Goal: Use online tool/utility: Utilize a website feature to perform a specific function

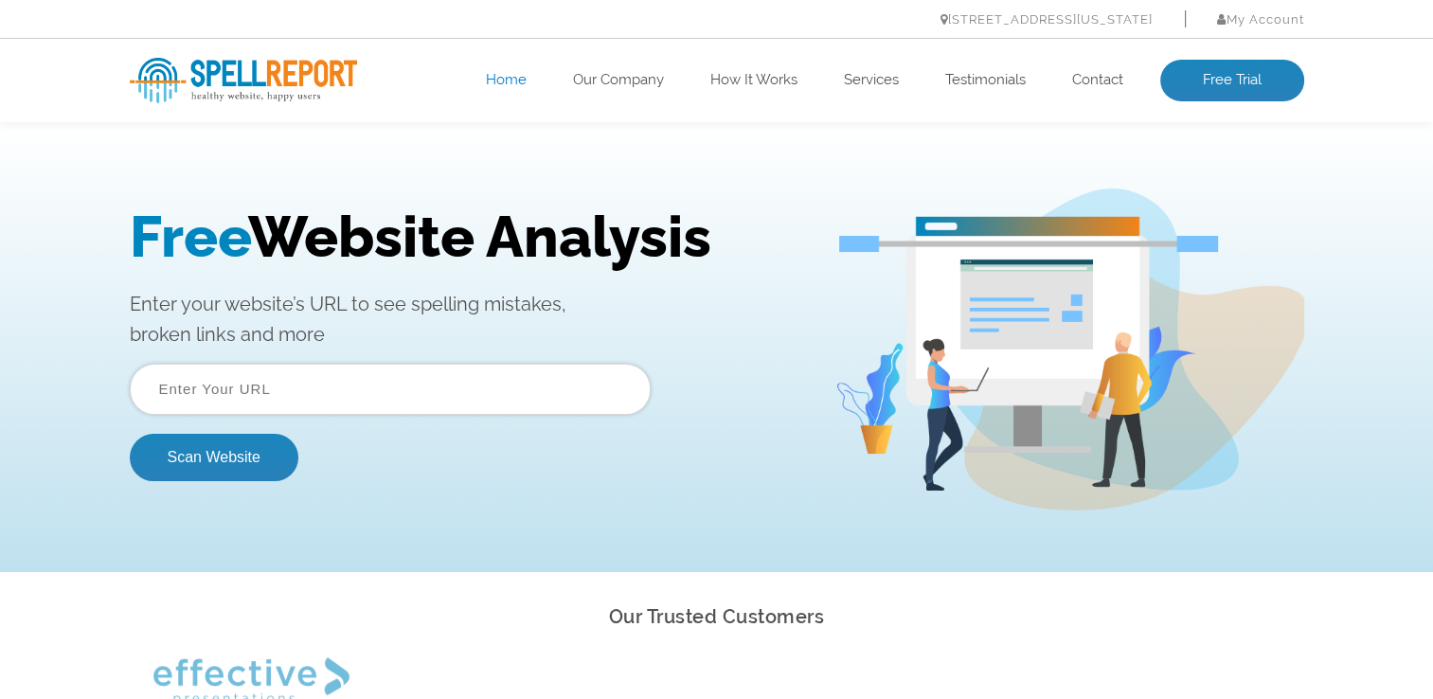
click at [310, 384] on input "text" at bounding box center [390, 389] width 521 height 51
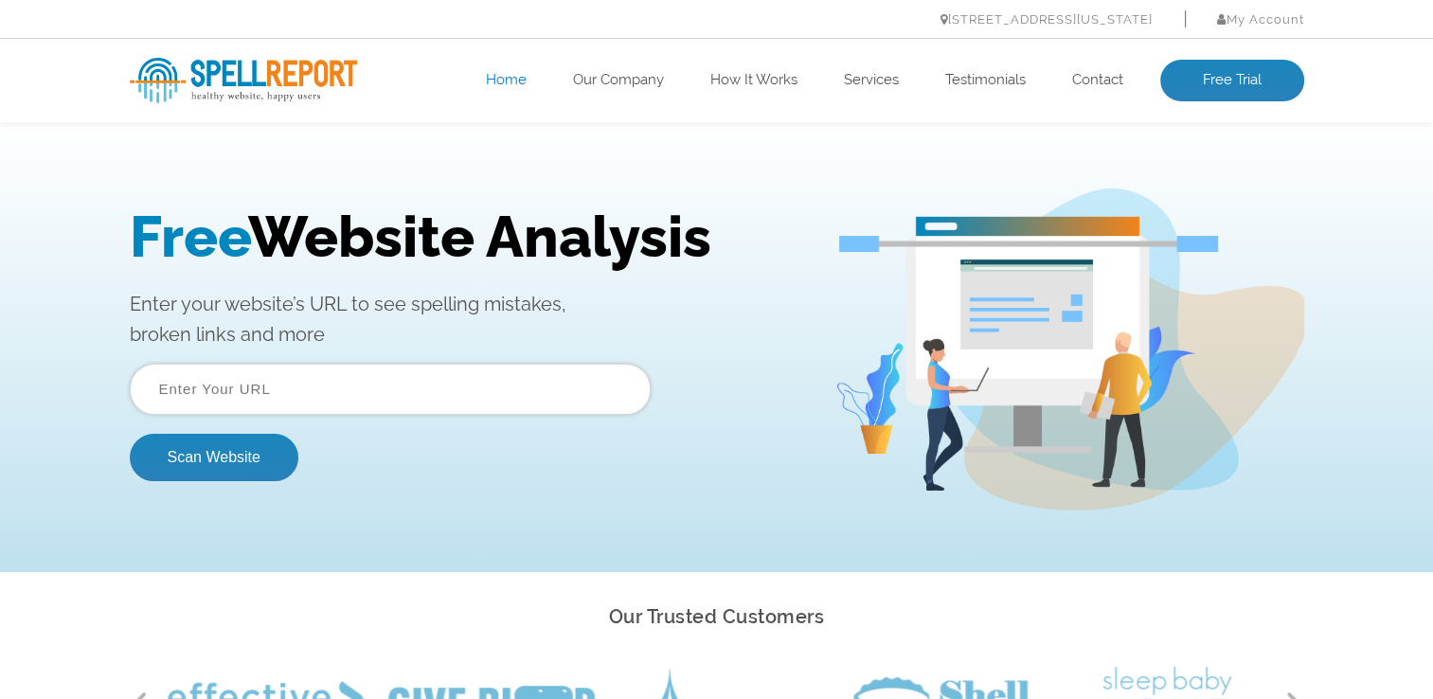
click at [313, 399] on input "text" at bounding box center [390, 389] width 521 height 51
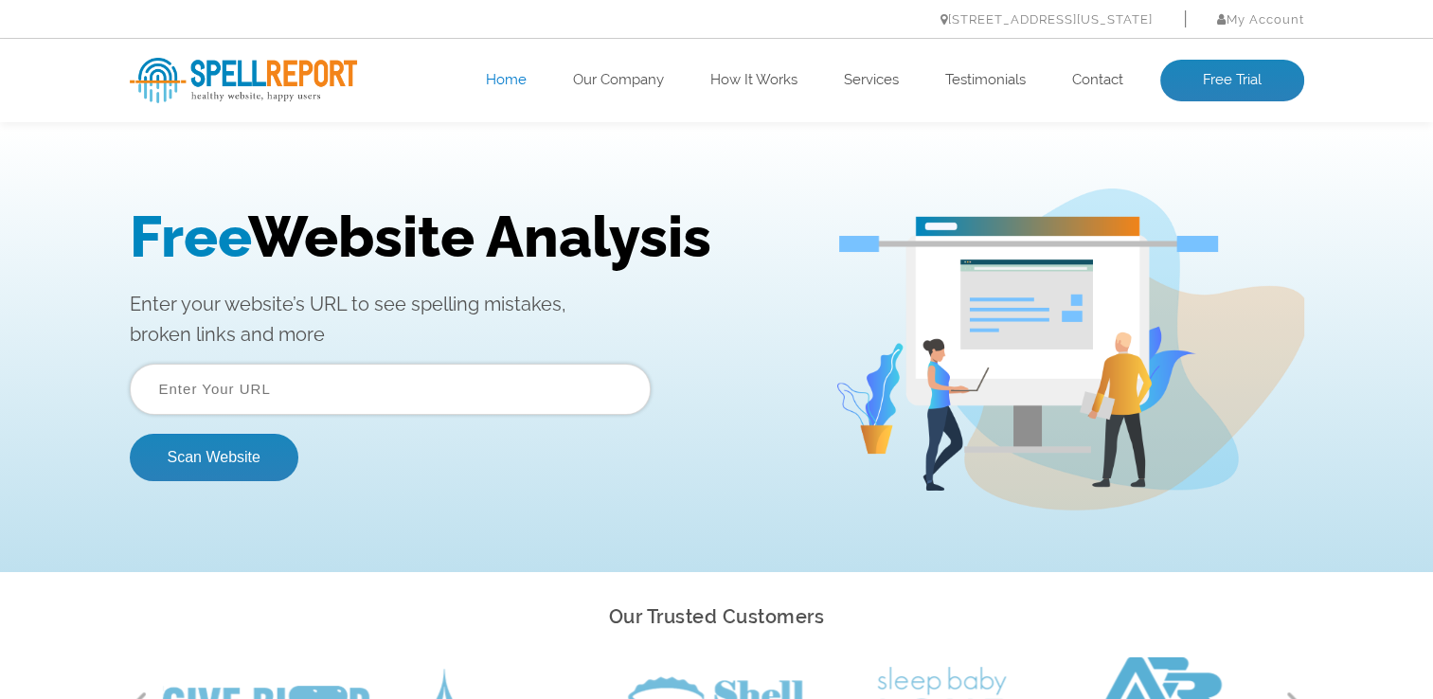
paste input "[URL][DOMAIN_NAME]"
type input "[URL][DOMAIN_NAME]"
click at [218, 472] on button "Scan Website" at bounding box center [214, 457] width 169 height 47
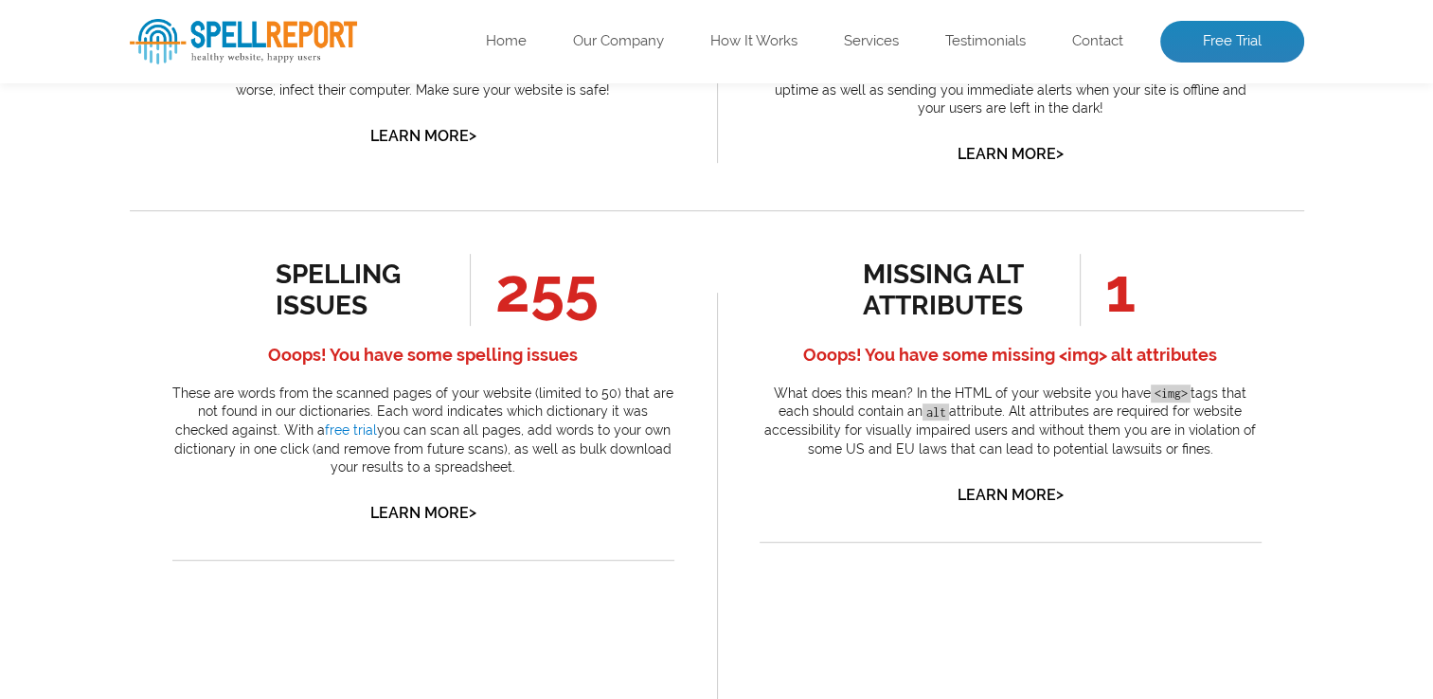
scroll to position [852, 0]
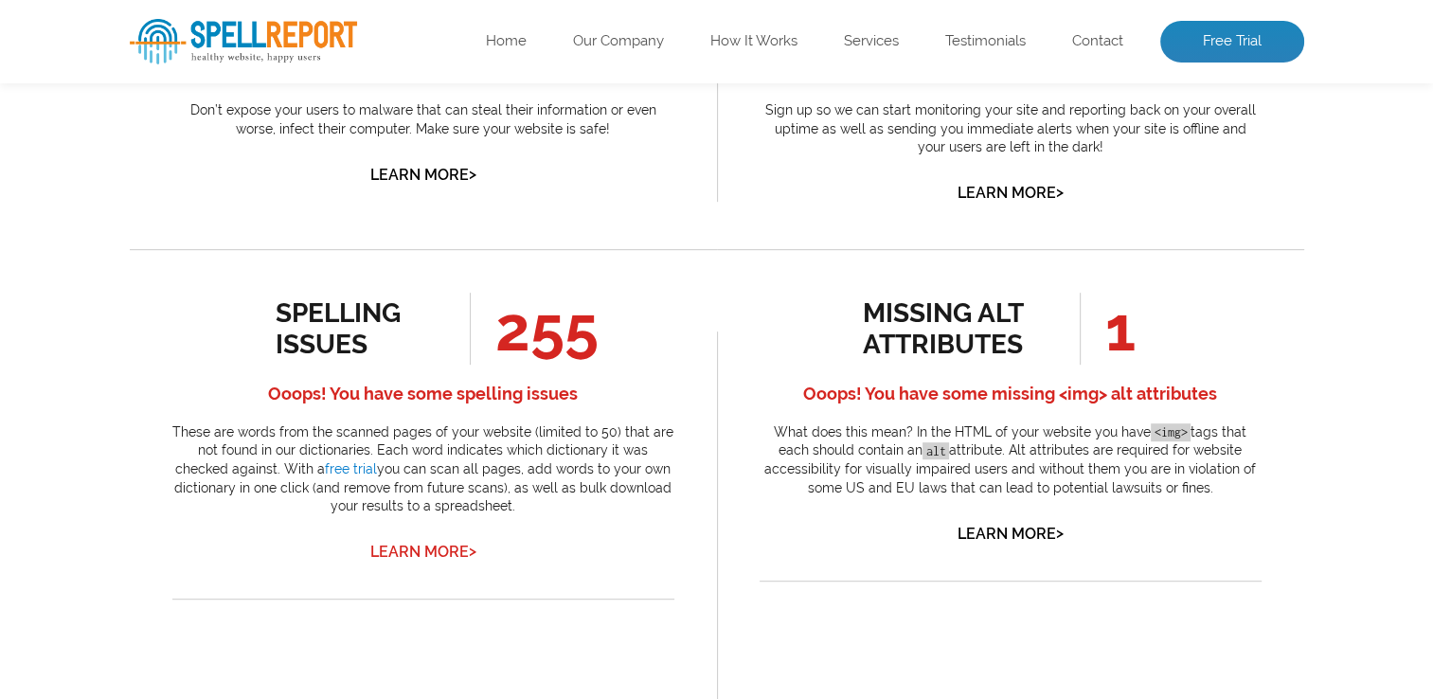
click at [439, 547] on link "Learn More >" at bounding box center [423, 552] width 106 height 18
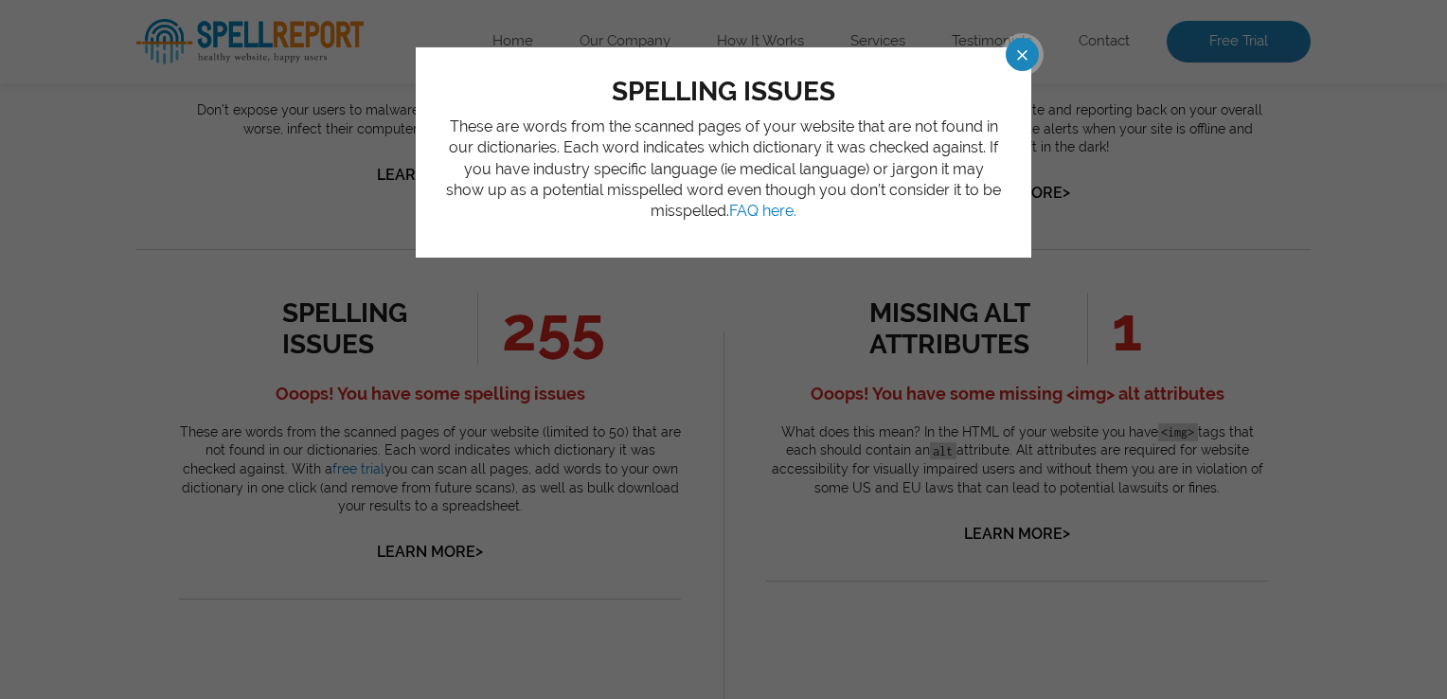
click at [1013, 53] on span at bounding box center [1005, 54] width 33 height 33
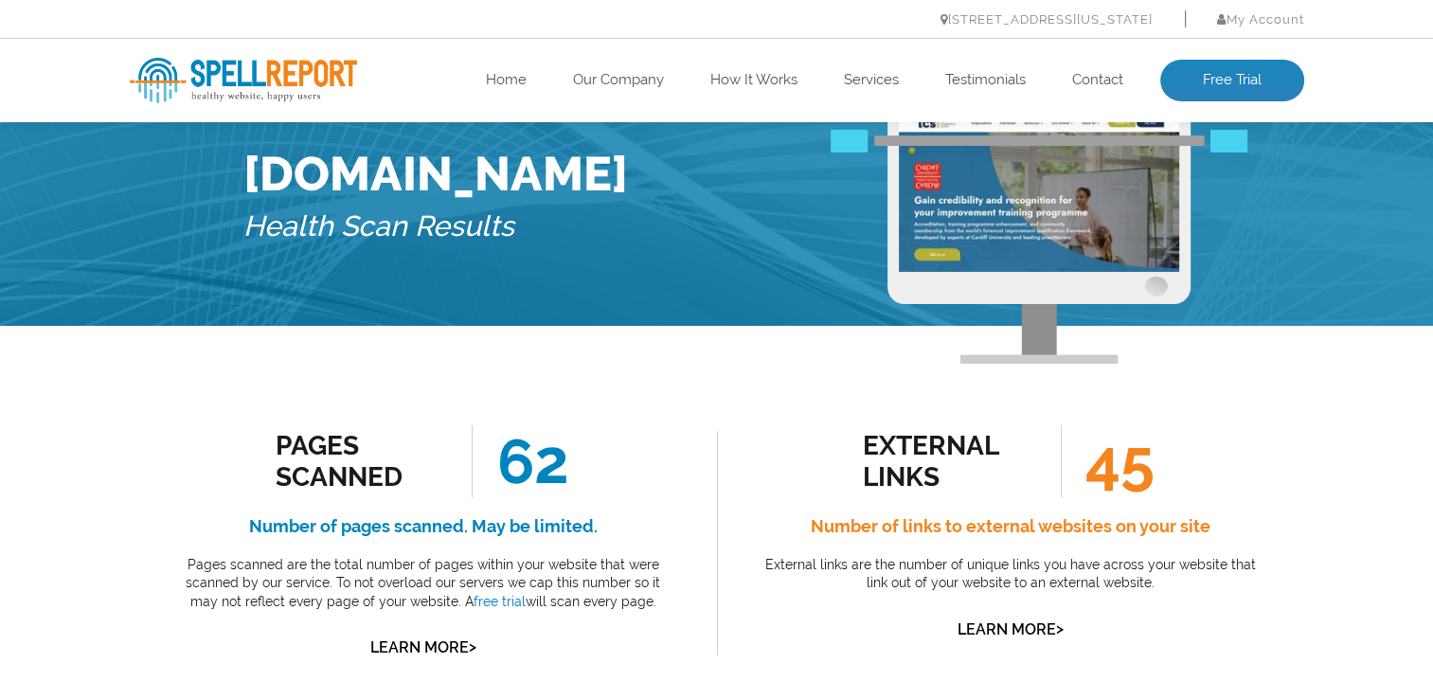
scroll to position [0, 0]
